Goal: Book appointment/travel/reservation

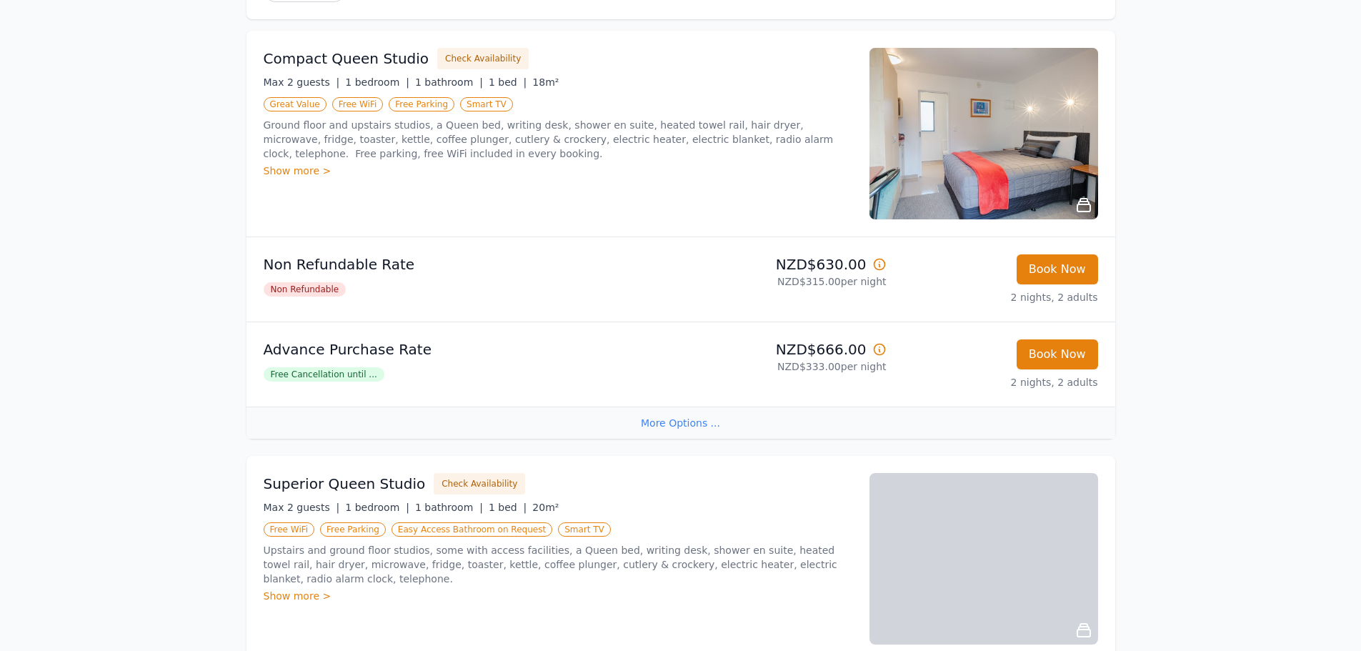
scroll to position [71, 0]
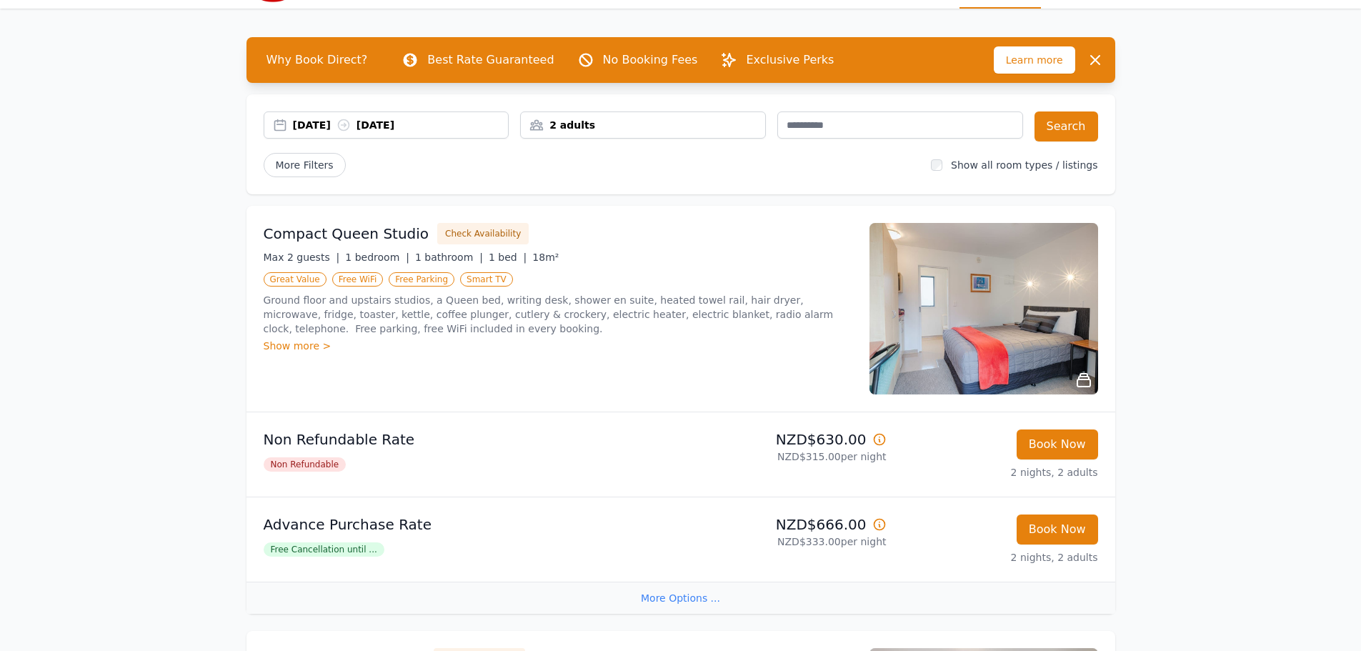
click at [1031, 314] on img at bounding box center [983, 308] width 229 height 171
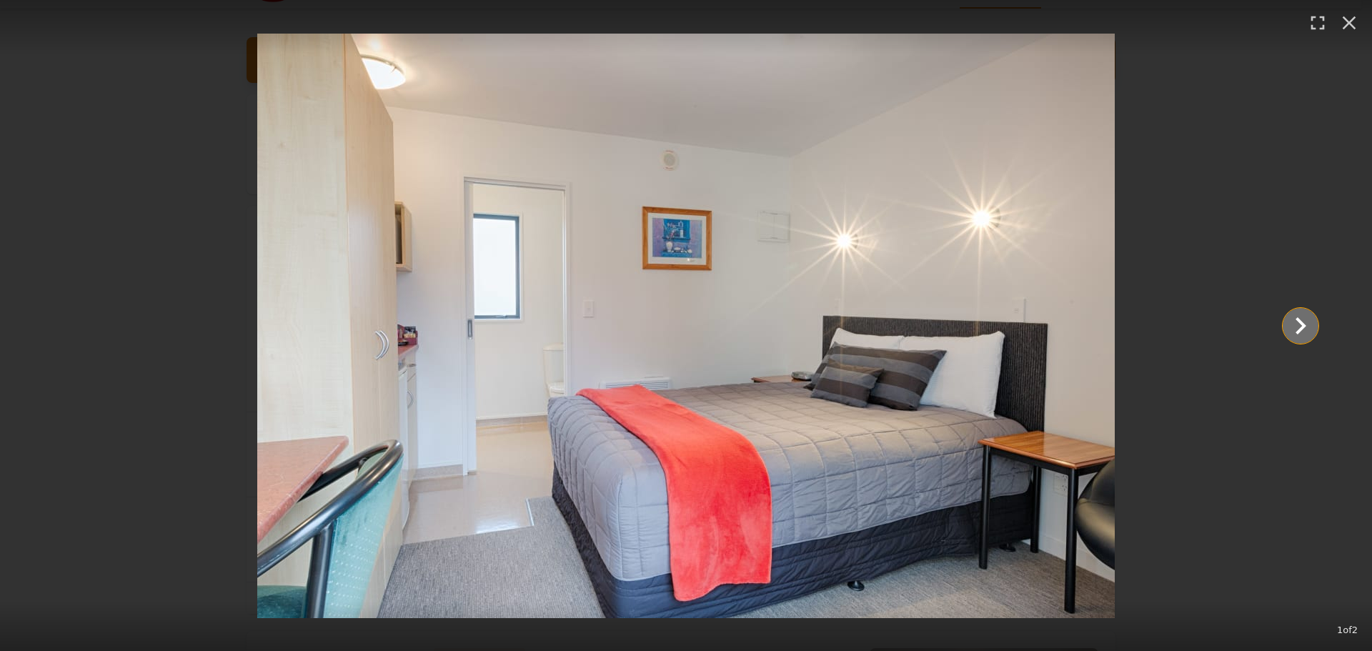
click at [1289, 327] on icon "Show slide 2 of 2" at bounding box center [1300, 326] width 34 height 34
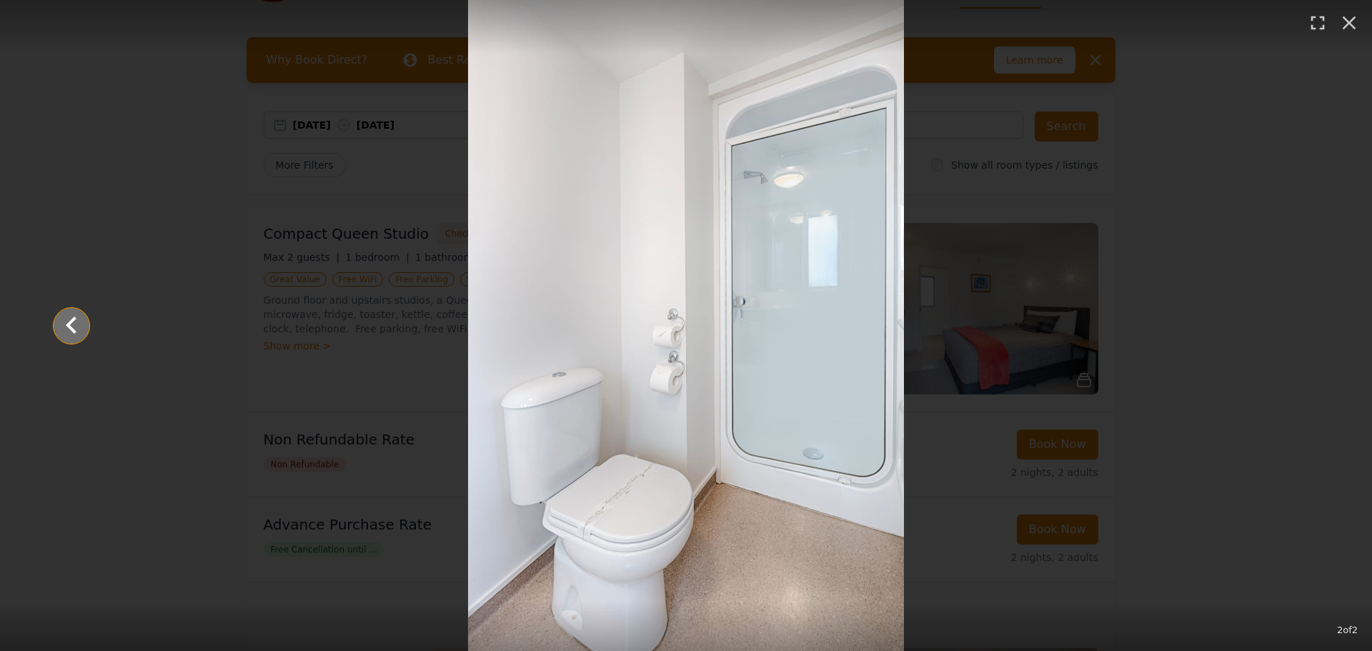
click at [75, 334] on icon "Show slide 1 of 2" at bounding box center [71, 326] width 34 height 34
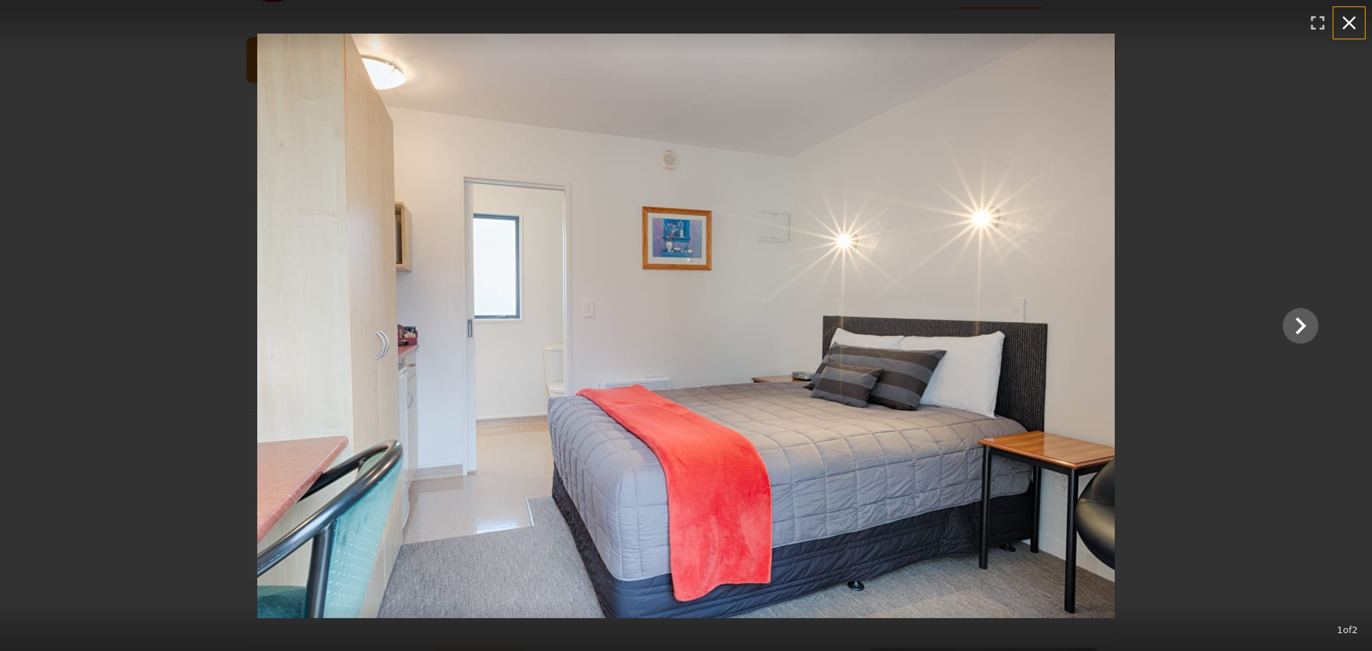
click at [1341, 21] on icon "button" at bounding box center [1348, 22] width 23 height 23
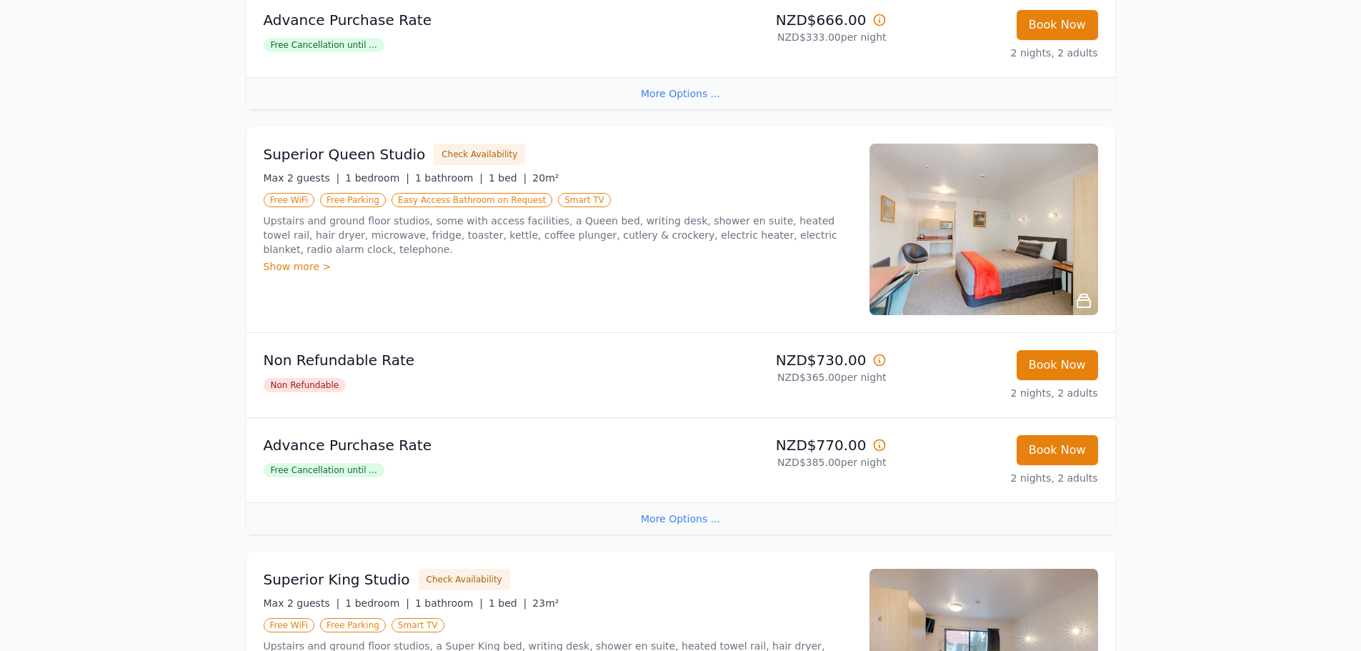
scroll to position [572, 0]
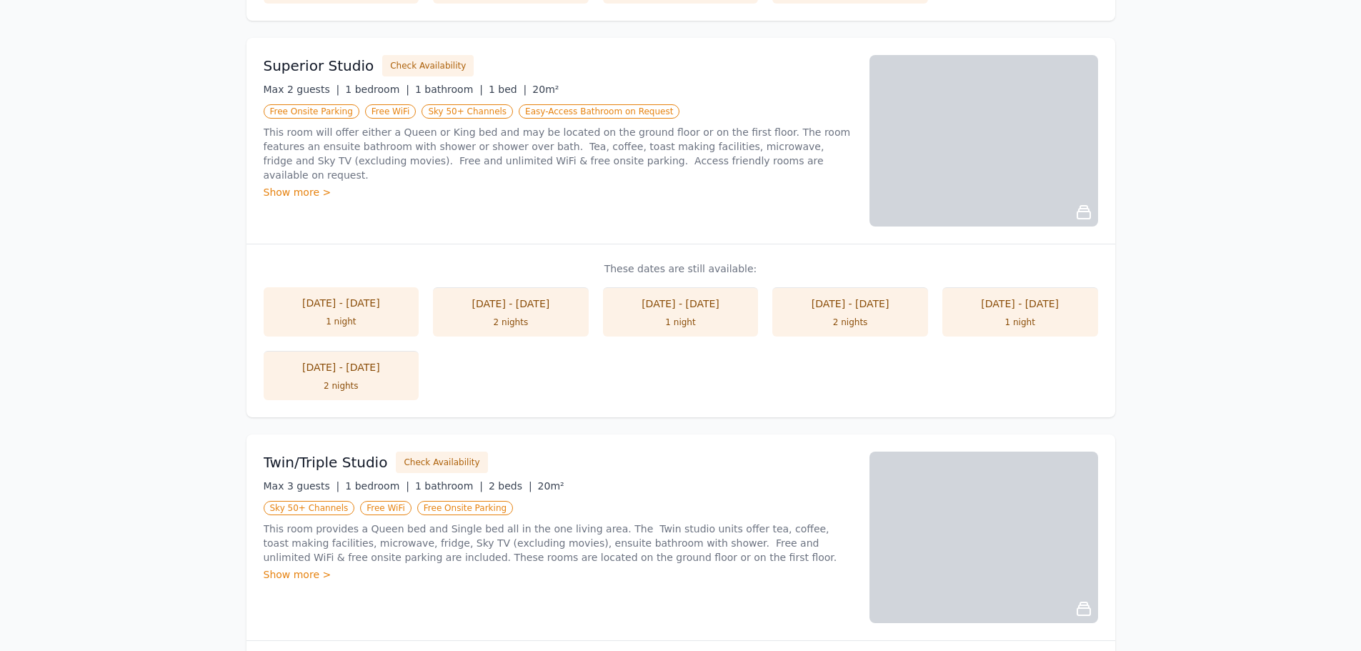
scroll to position [922, 0]
